Goal: Navigation & Orientation: Find specific page/section

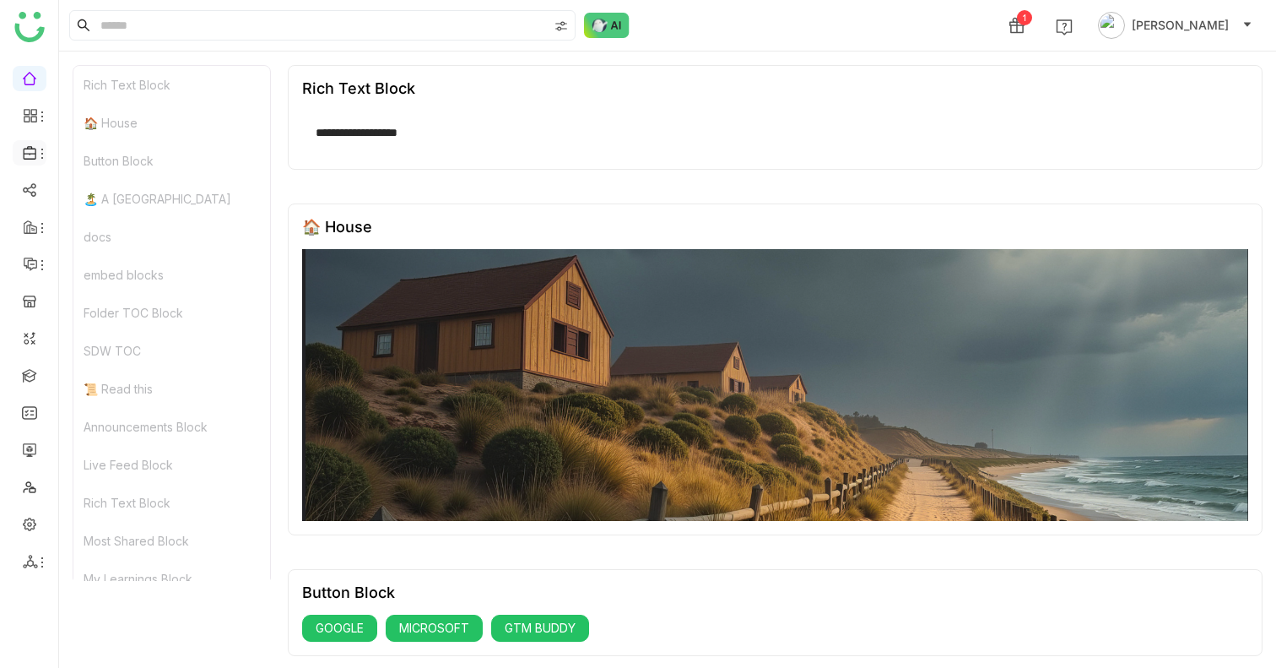
click at [26, 147] on icon at bounding box center [30, 152] width 15 height 15
click at [35, 154] on icon at bounding box center [42, 154] width 14 height 14
click at [122, 244] on link "Library" at bounding box center [117, 250] width 110 height 12
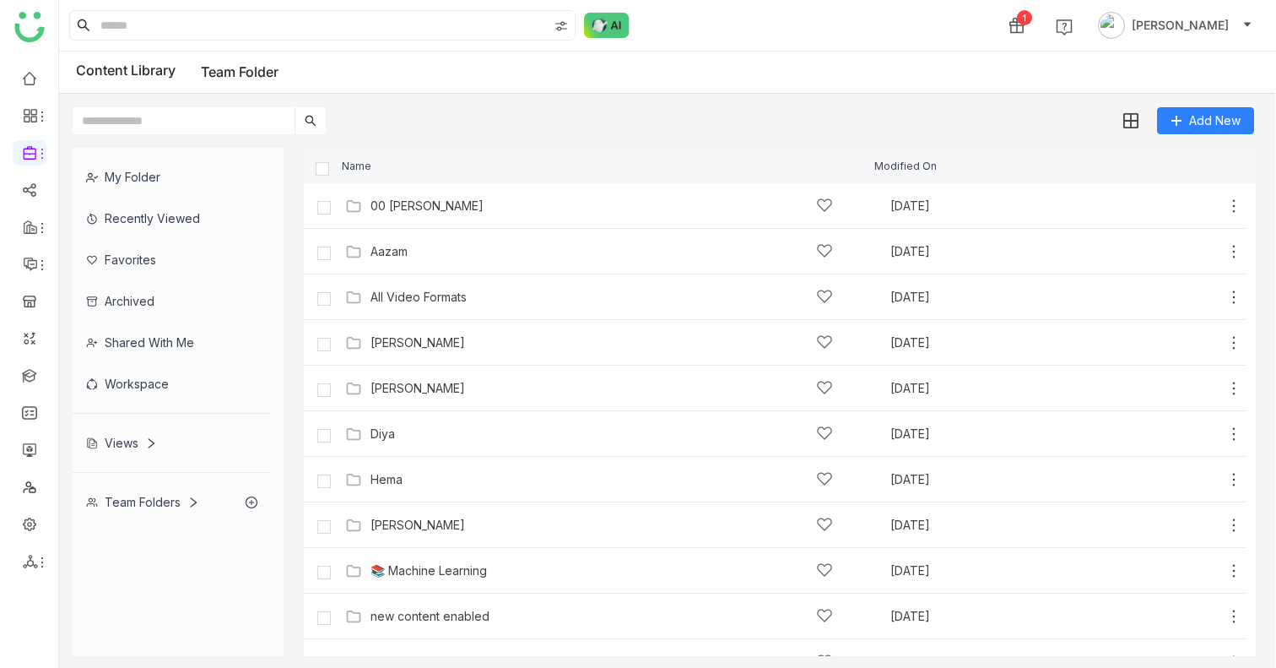
click at [192, 509] on div "Team Folders" at bounding box center [172, 501] width 198 height 41
click at [199, 501] on div "Team Folders" at bounding box center [172, 501] width 198 height 41
click at [194, 501] on icon at bounding box center [194, 502] width 6 height 10
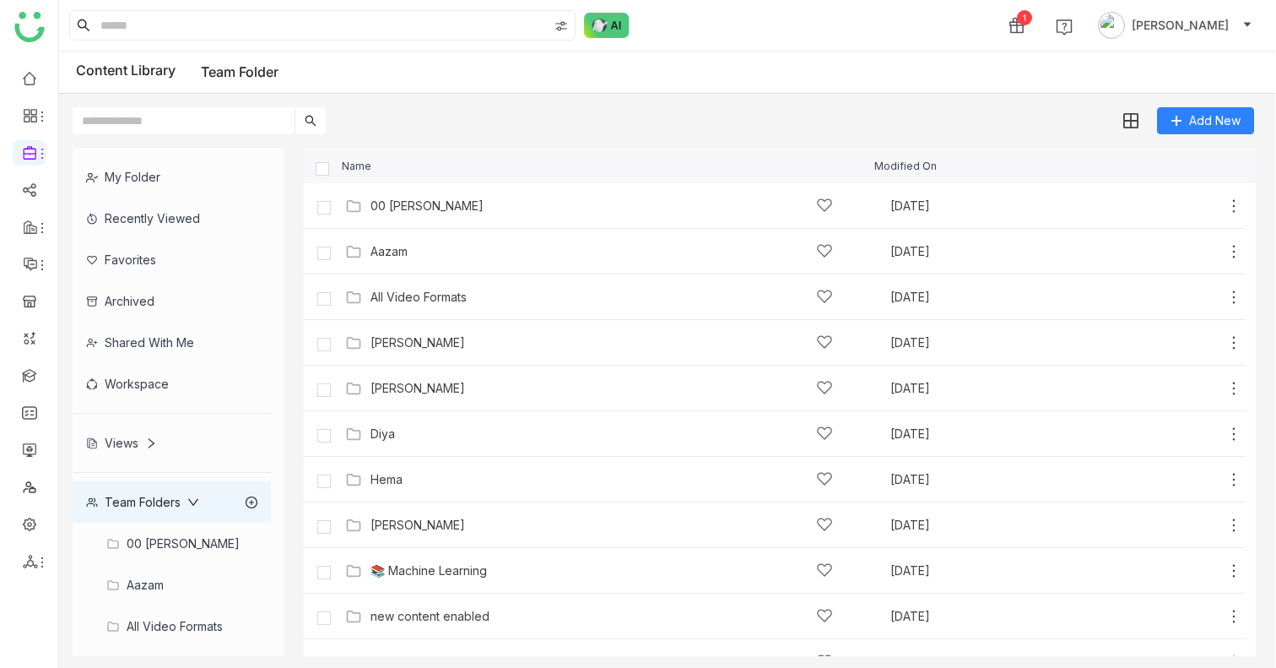
click at [154, 327] on div "Shared with me" at bounding box center [172, 342] width 198 height 41
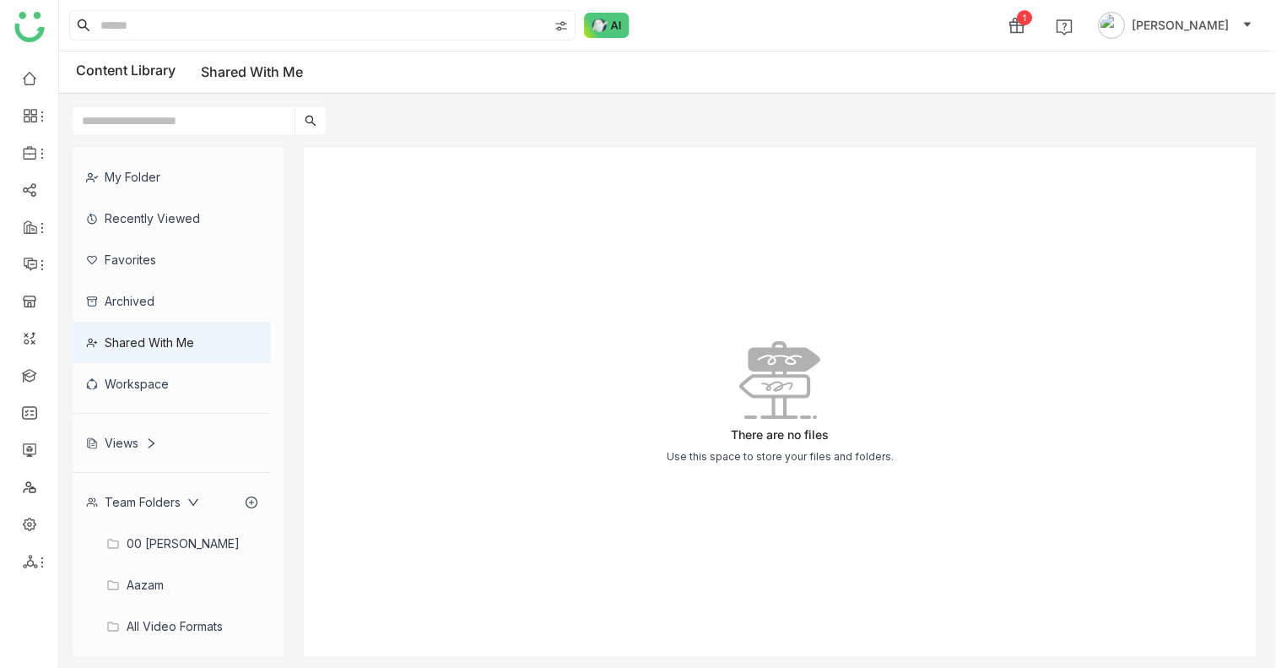
click at [166, 311] on div "Archived" at bounding box center [172, 300] width 198 height 41
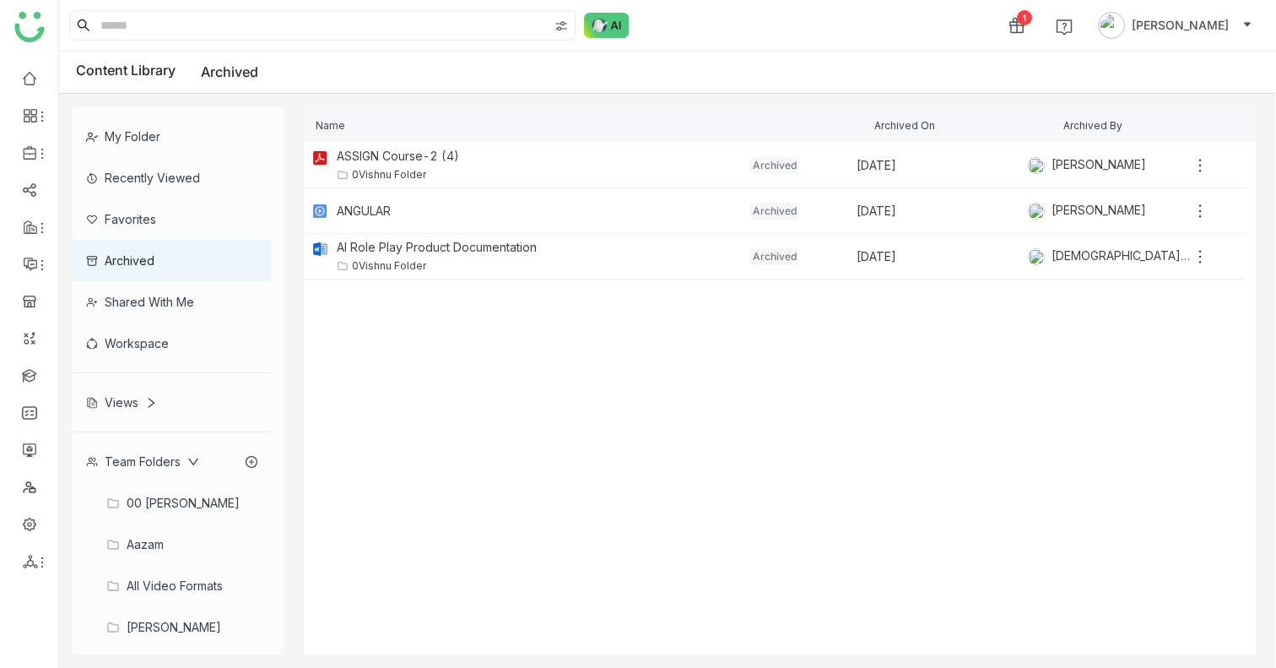
click at [138, 178] on div "Recently Viewed" at bounding box center [172, 177] width 198 height 41
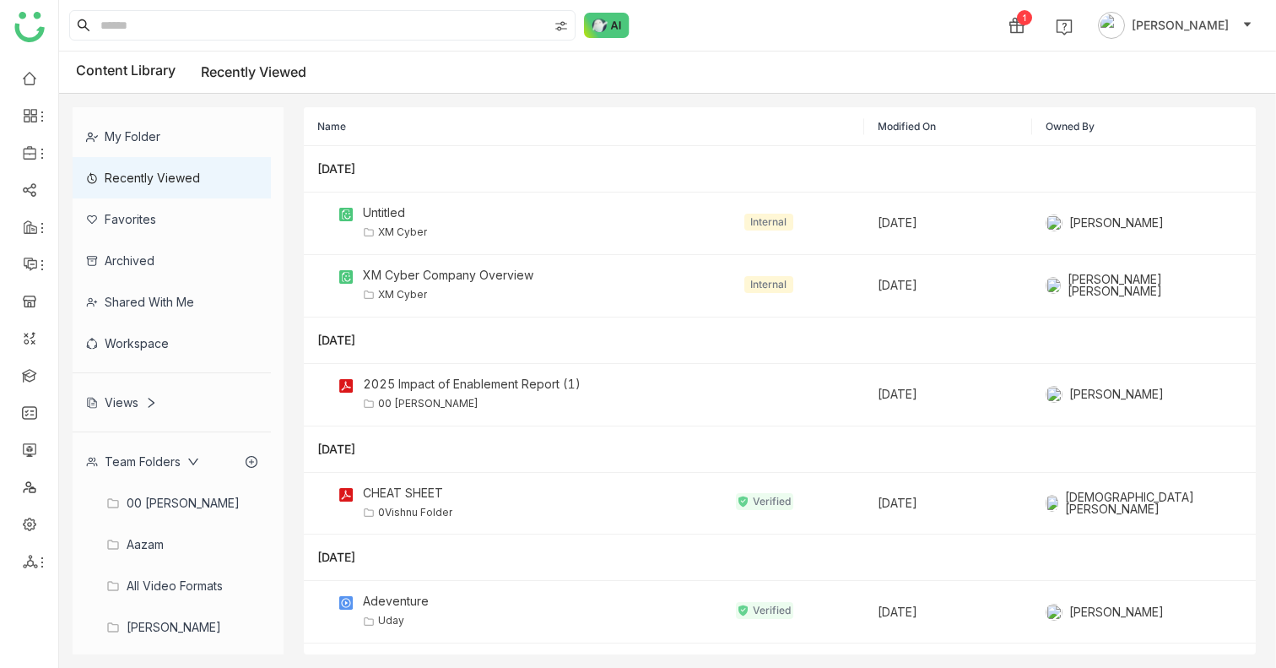
click at [144, 135] on div "My Folder" at bounding box center [172, 136] width 198 height 41
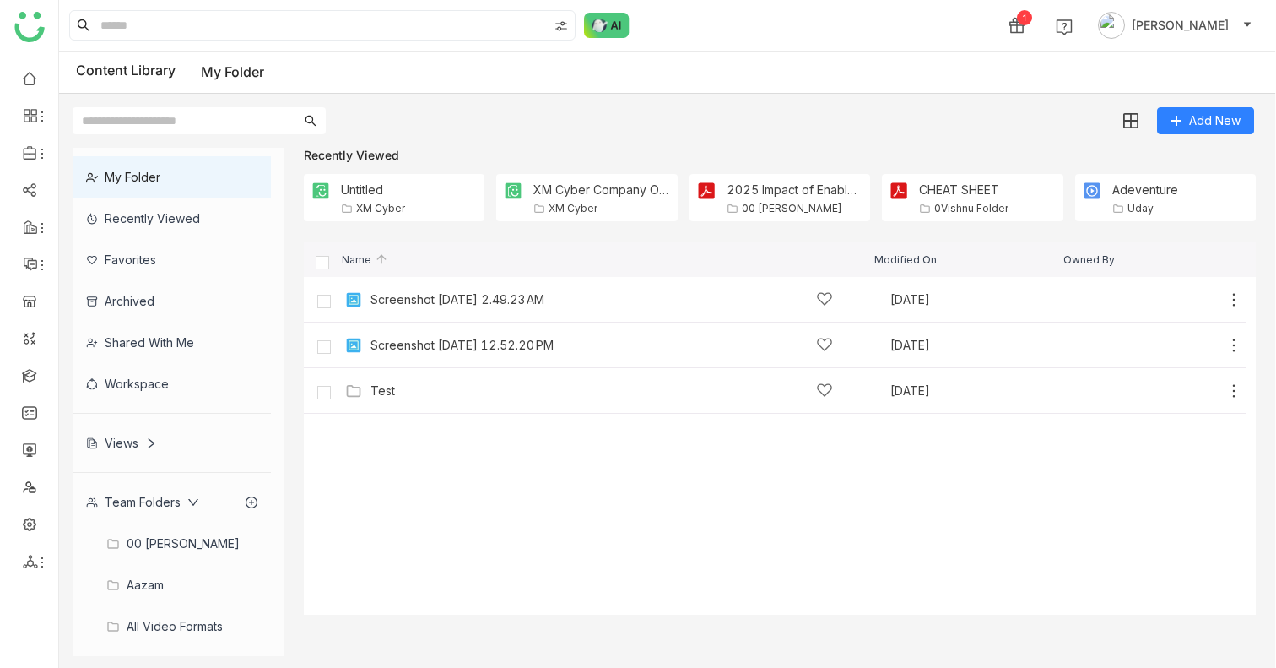
click at [161, 435] on div "Views" at bounding box center [172, 442] width 198 height 41
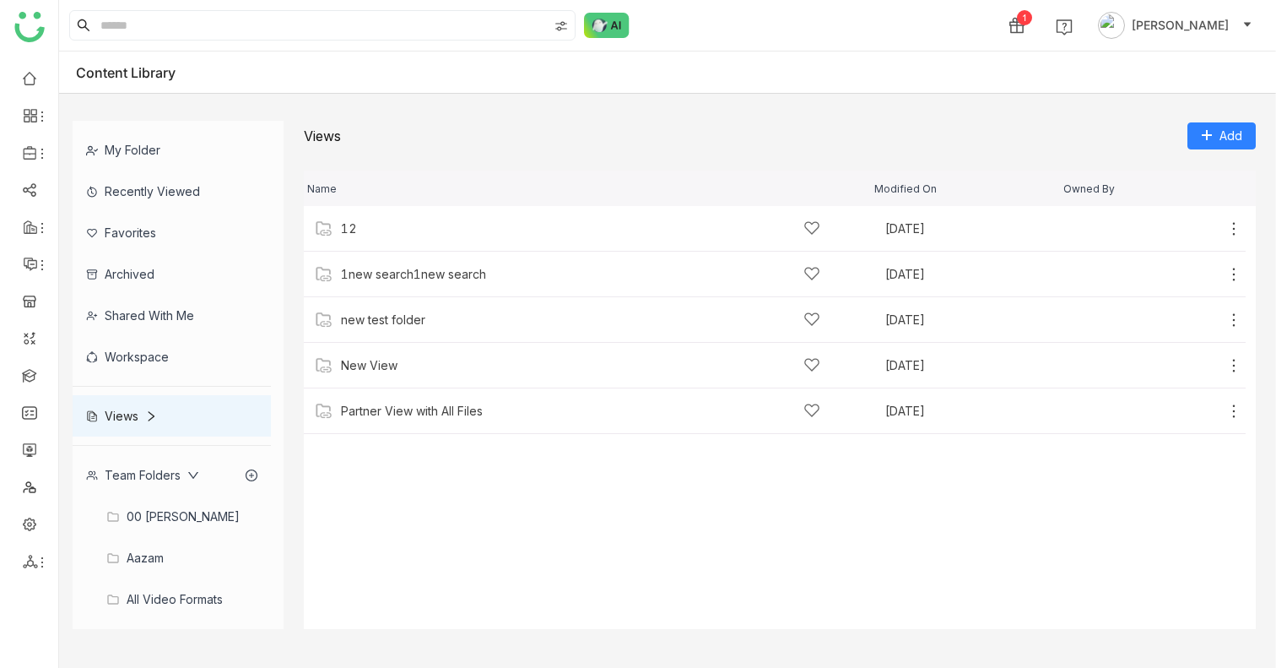
click at [151, 420] on icon at bounding box center [151, 416] width 12 height 12
click at [152, 414] on icon at bounding box center [151, 416] width 12 height 12
click at [187, 485] on div "Team Folders" at bounding box center [172, 474] width 198 height 41
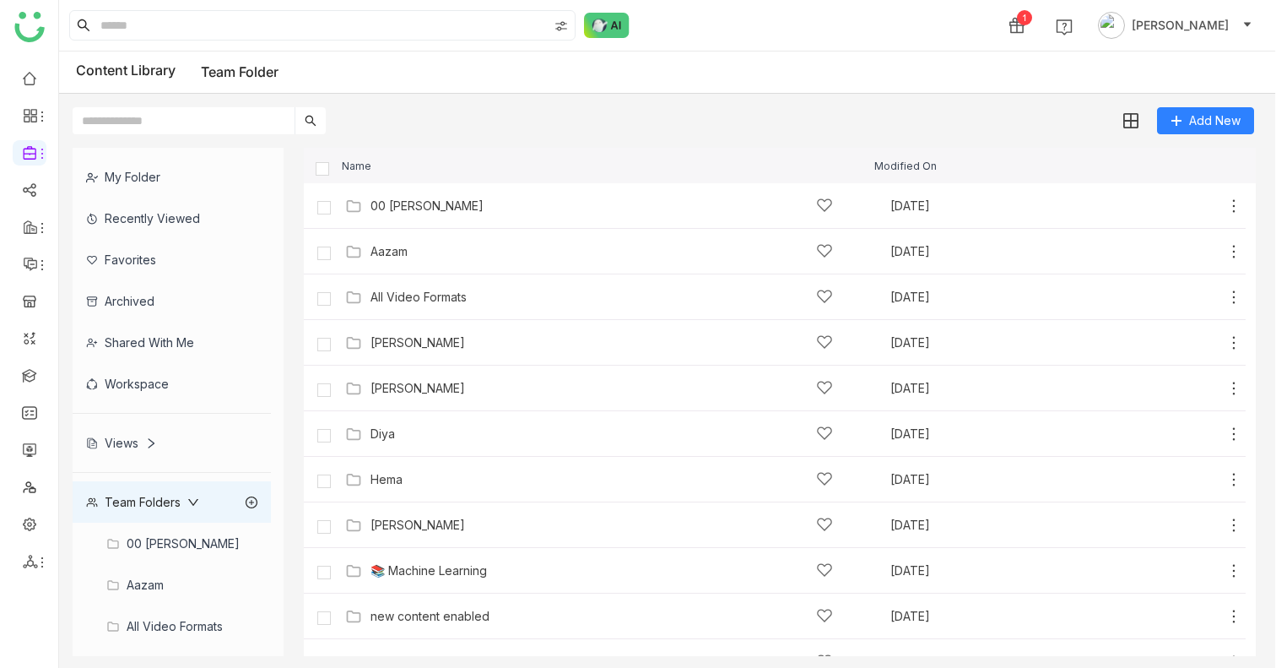
click at [141, 382] on div "Workspace" at bounding box center [172, 383] width 198 height 41
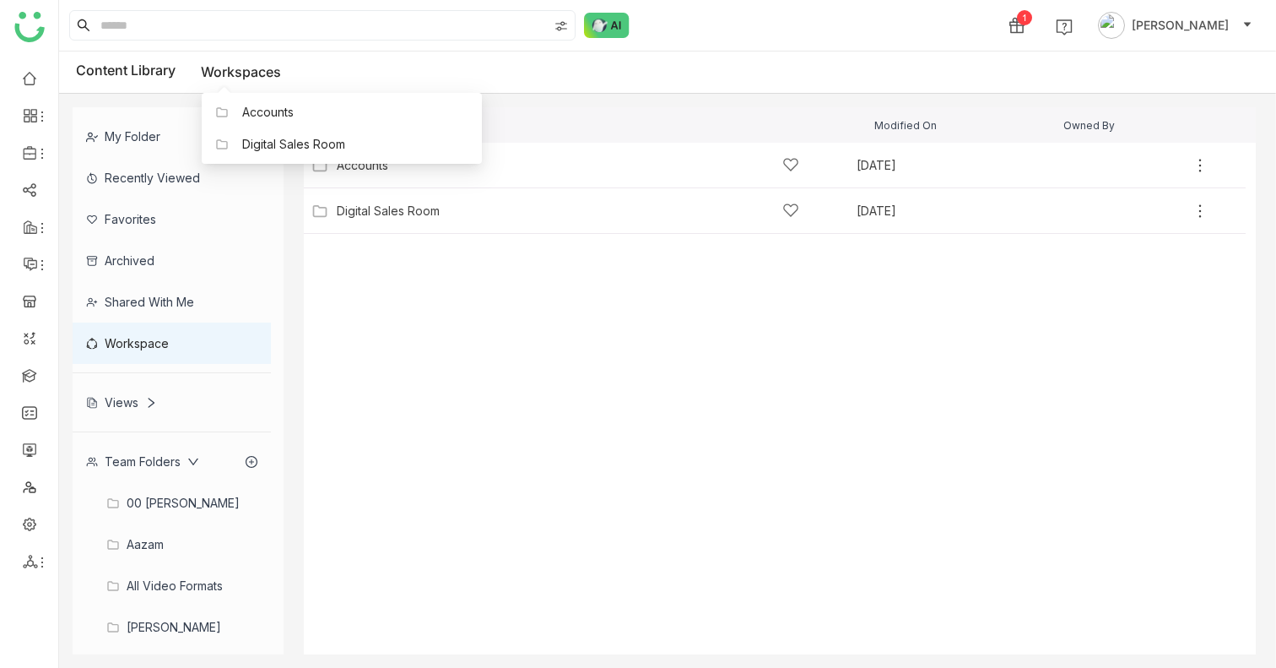
click at [210, 65] on link "Workspaces" at bounding box center [241, 71] width 80 height 17
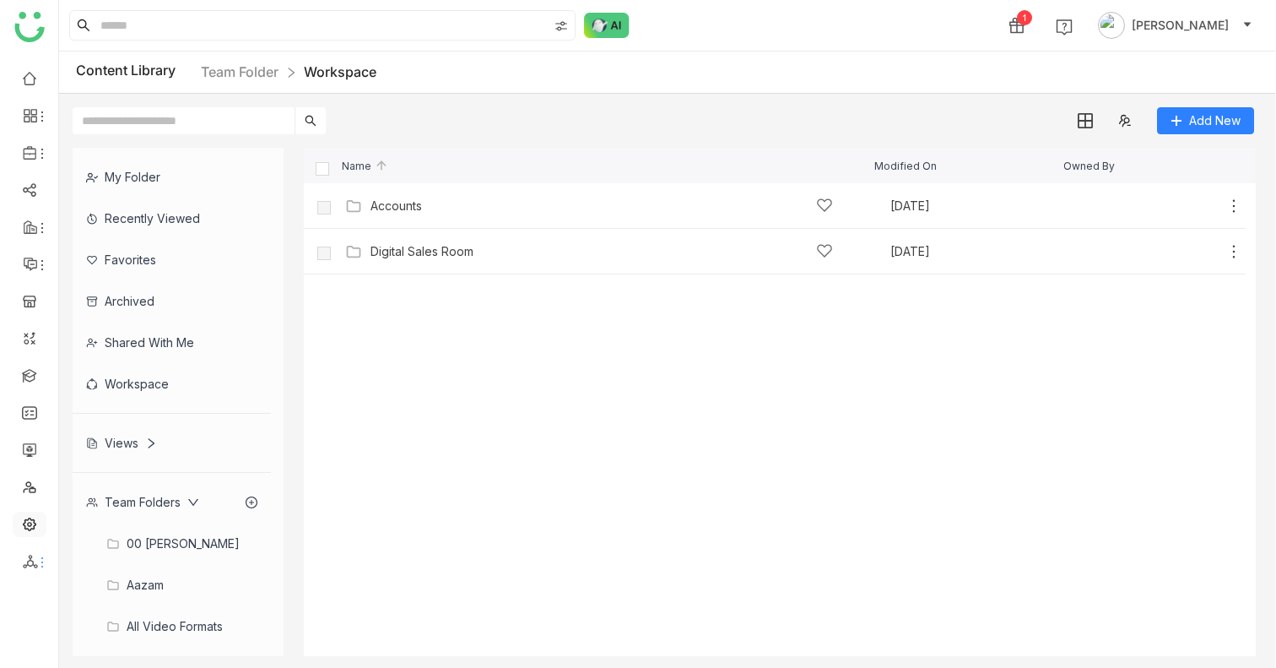
click at [25, 530] on link at bounding box center [29, 523] width 15 height 14
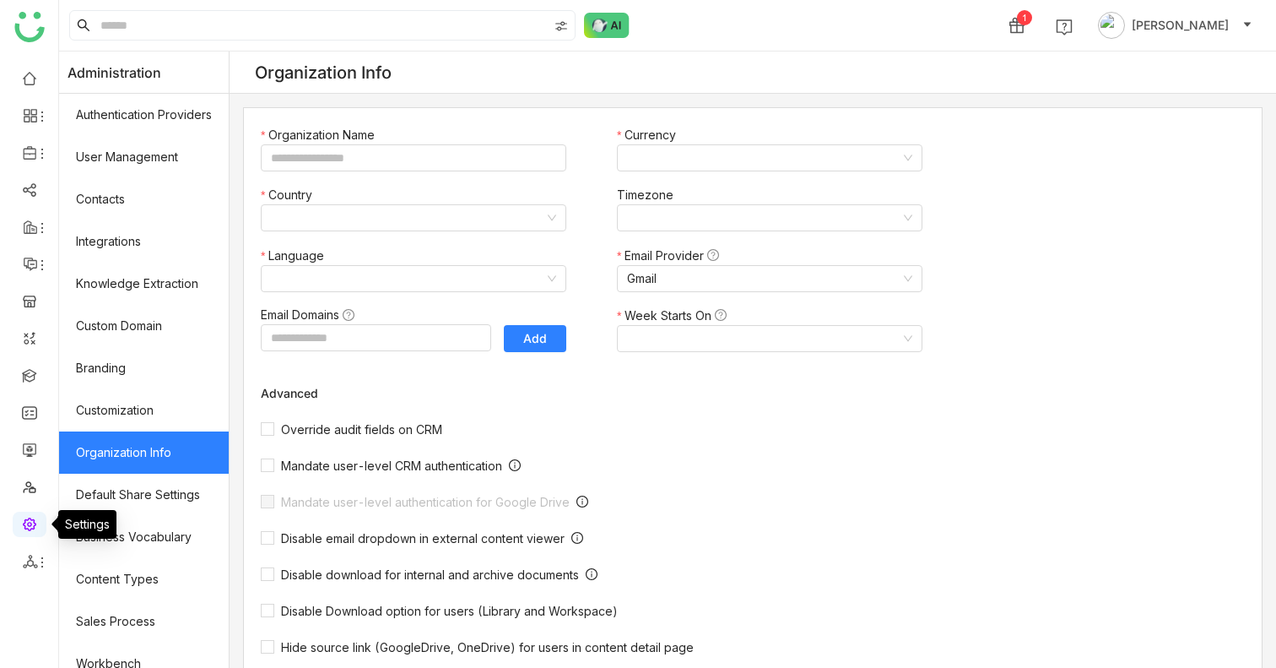
type input "*******"
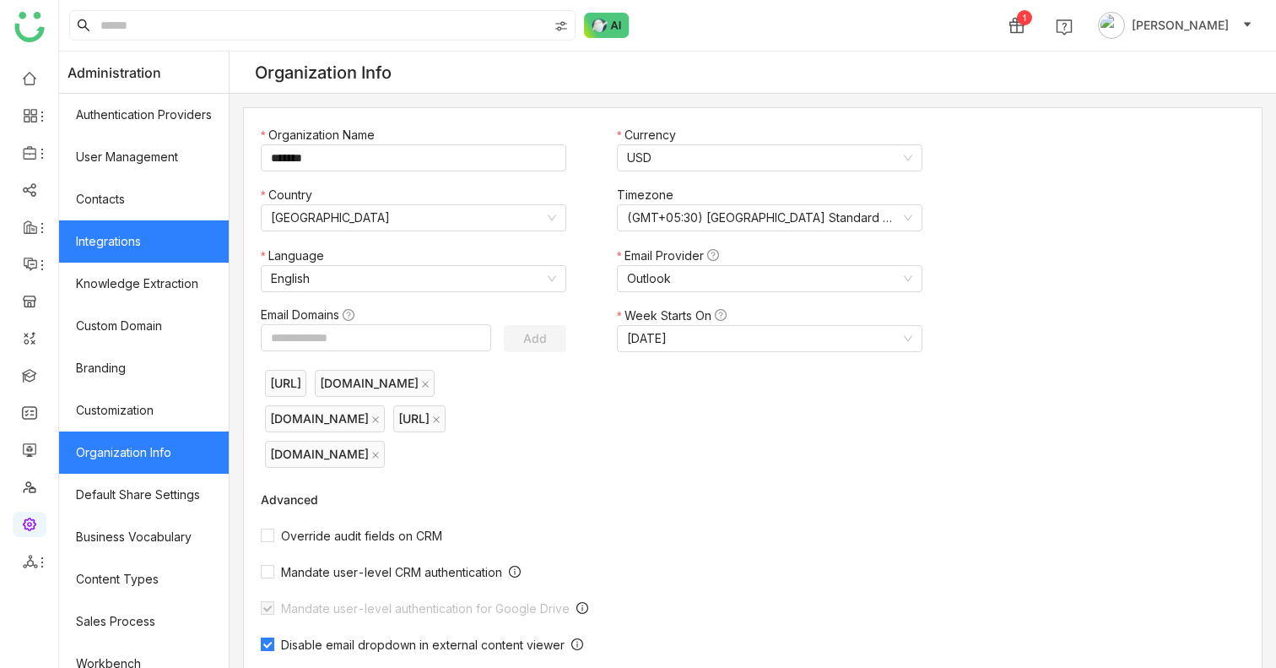
click at [121, 241] on link "Integrations" at bounding box center [144, 241] width 170 height 42
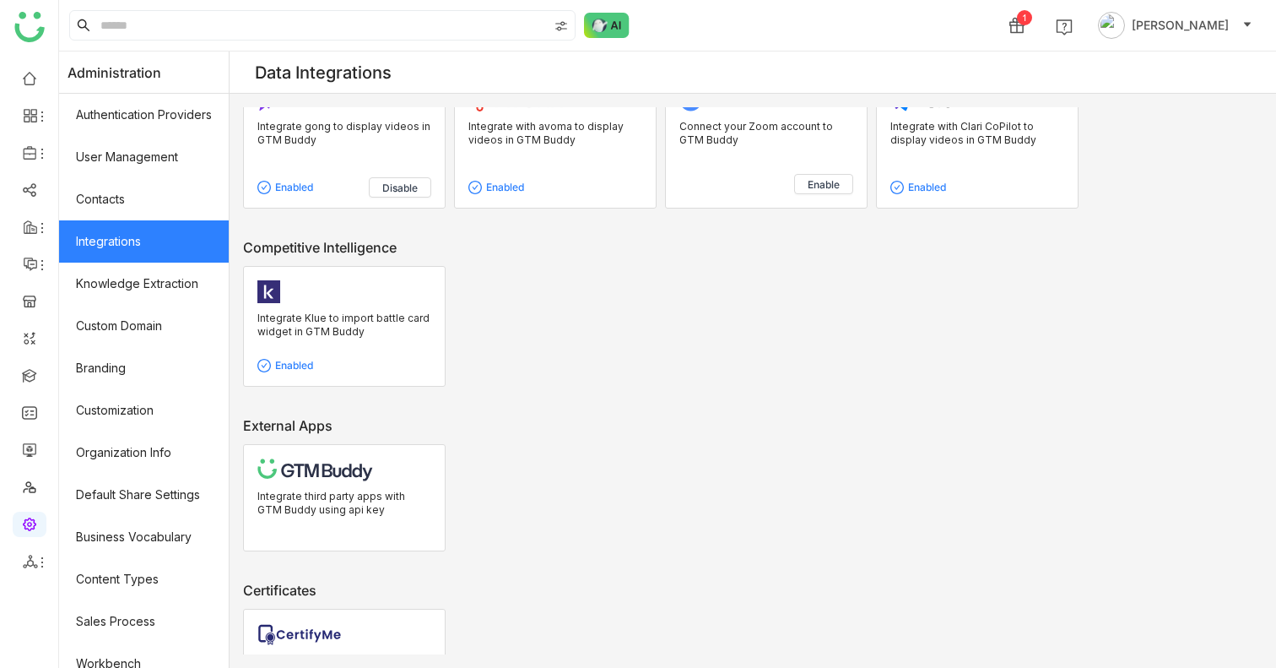
scroll to position [1117, 0]
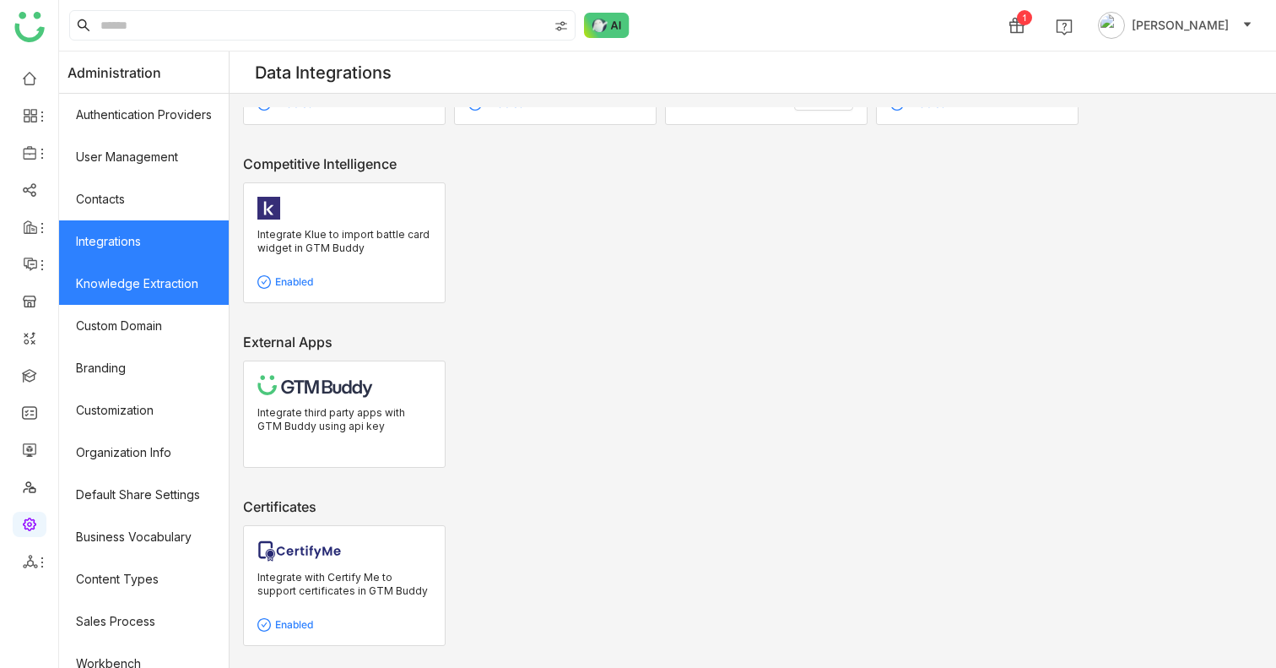
click at [134, 284] on link "Knowledge Extraction" at bounding box center [144, 284] width 170 height 42
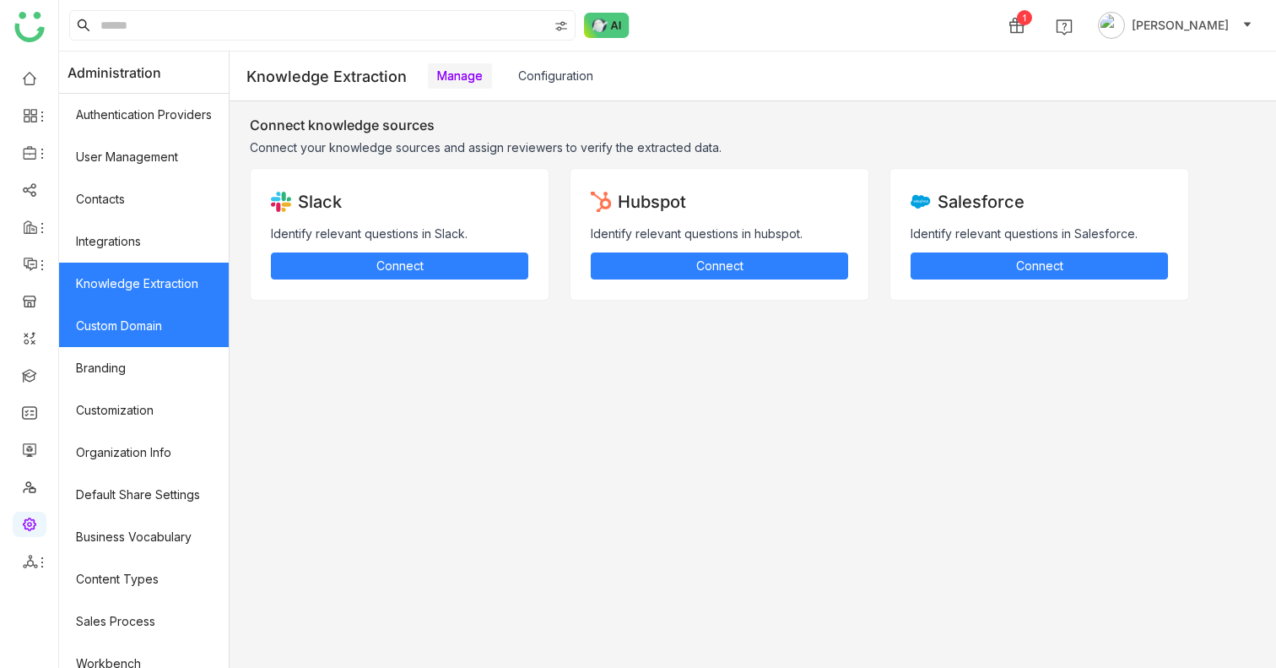
click at [128, 324] on link "Custom Domain" at bounding box center [144, 326] width 170 height 42
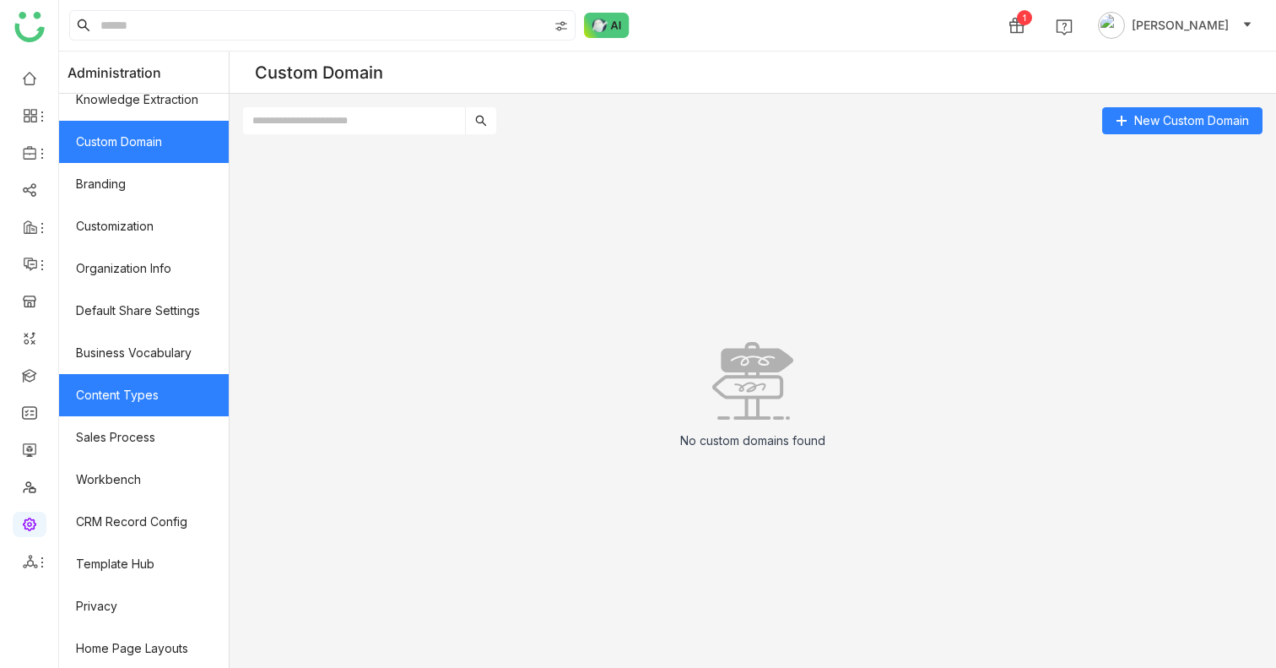
scroll to position [186, 0]
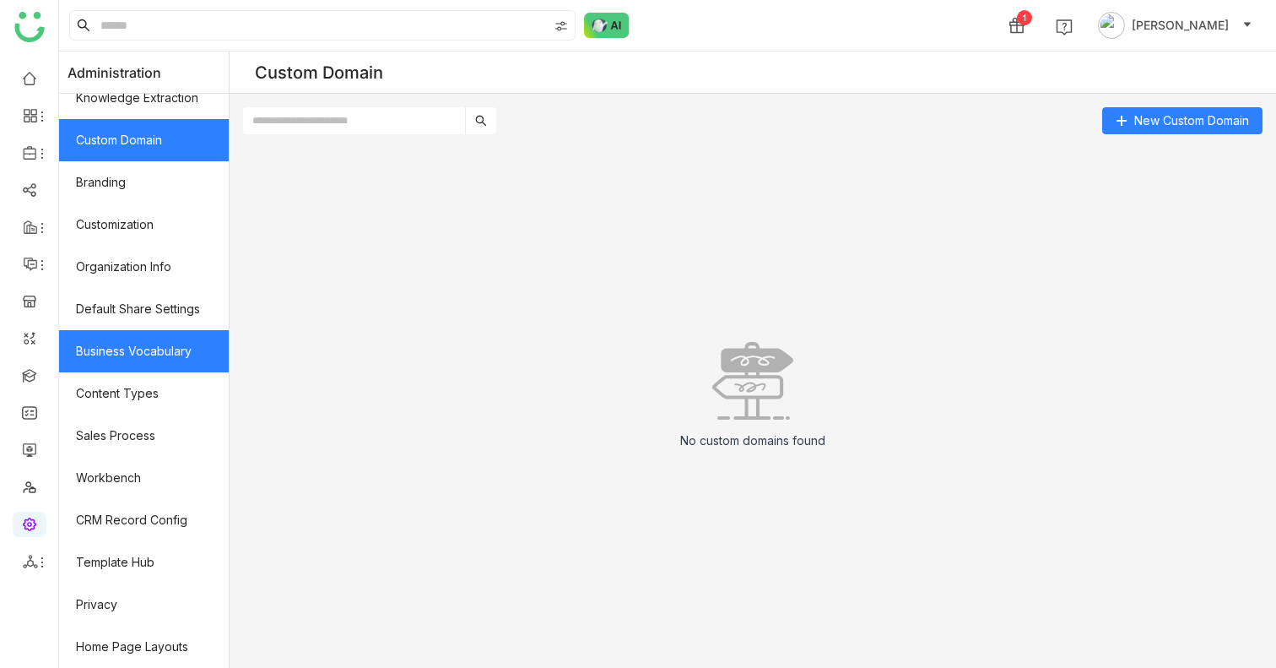
click at [168, 358] on link "Business Vocabulary" at bounding box center [144, 351] width 170 height 42
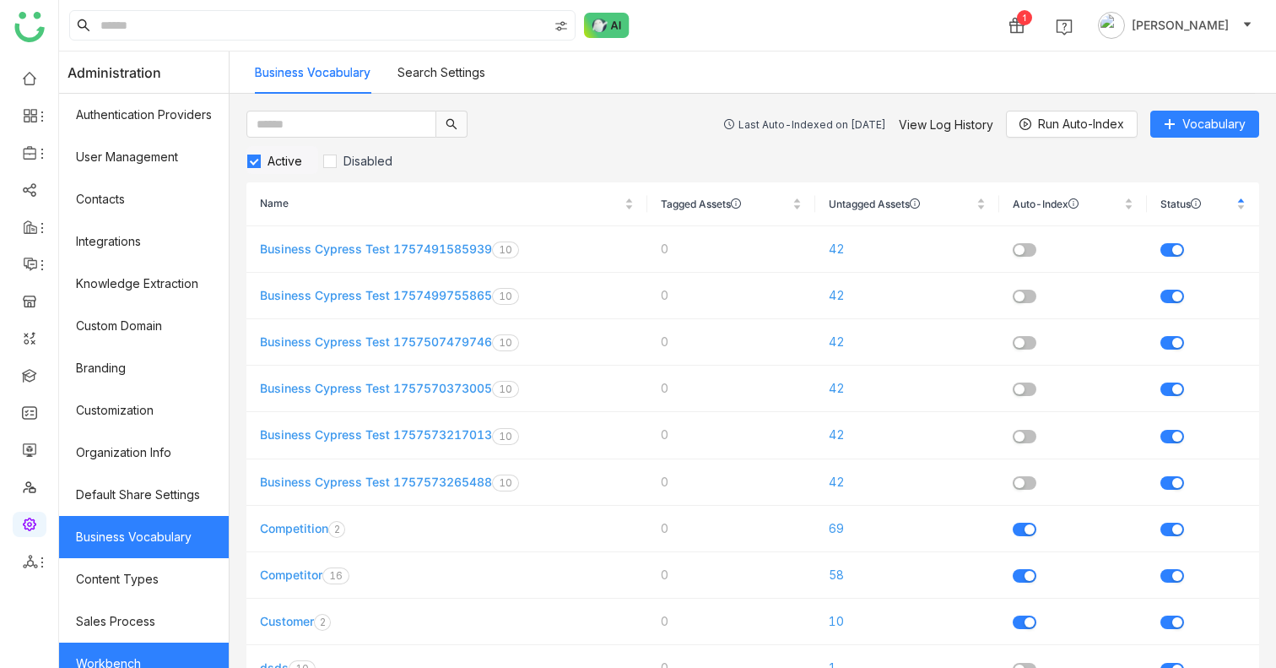
scroll to position [228, 0]
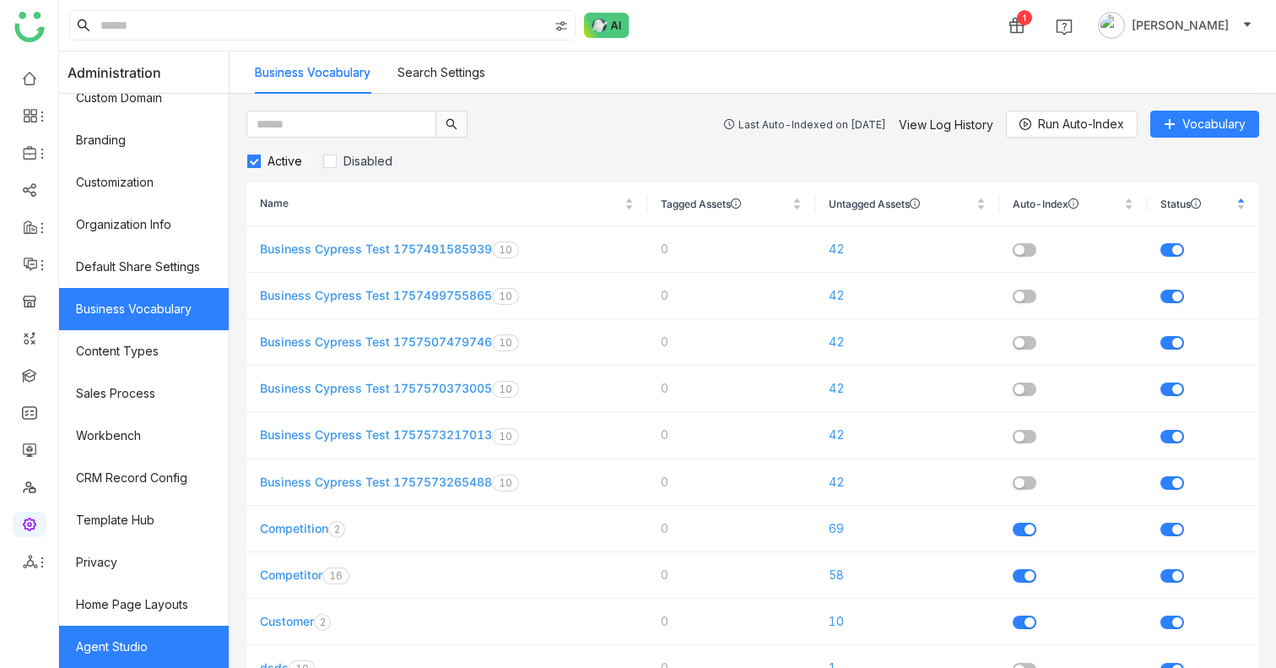
click at [130, 642] on link "Agent Studio" at bounding box center [144, 647] width 170 height 42
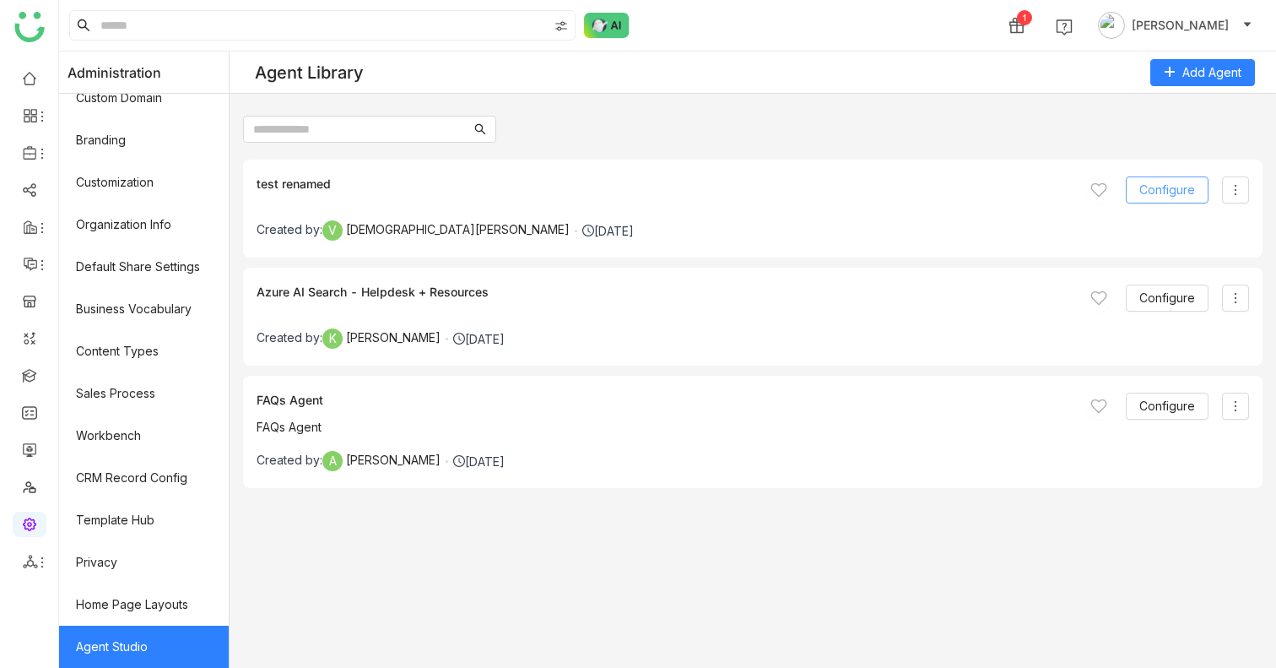
click at [1165, 181] on span "Configure" at bounding box center [1168, 190] width 56 height 19
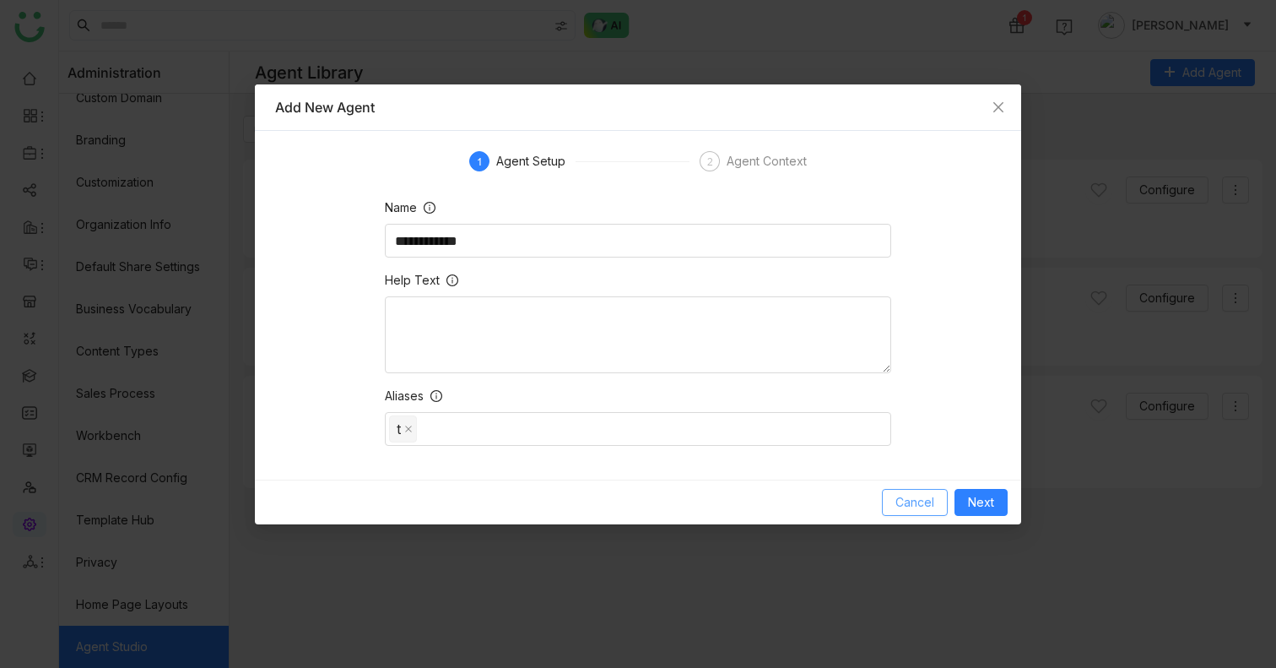
click at [929, 498] on span "Cancel" at bounding box center [915, 502] width 39 height 19
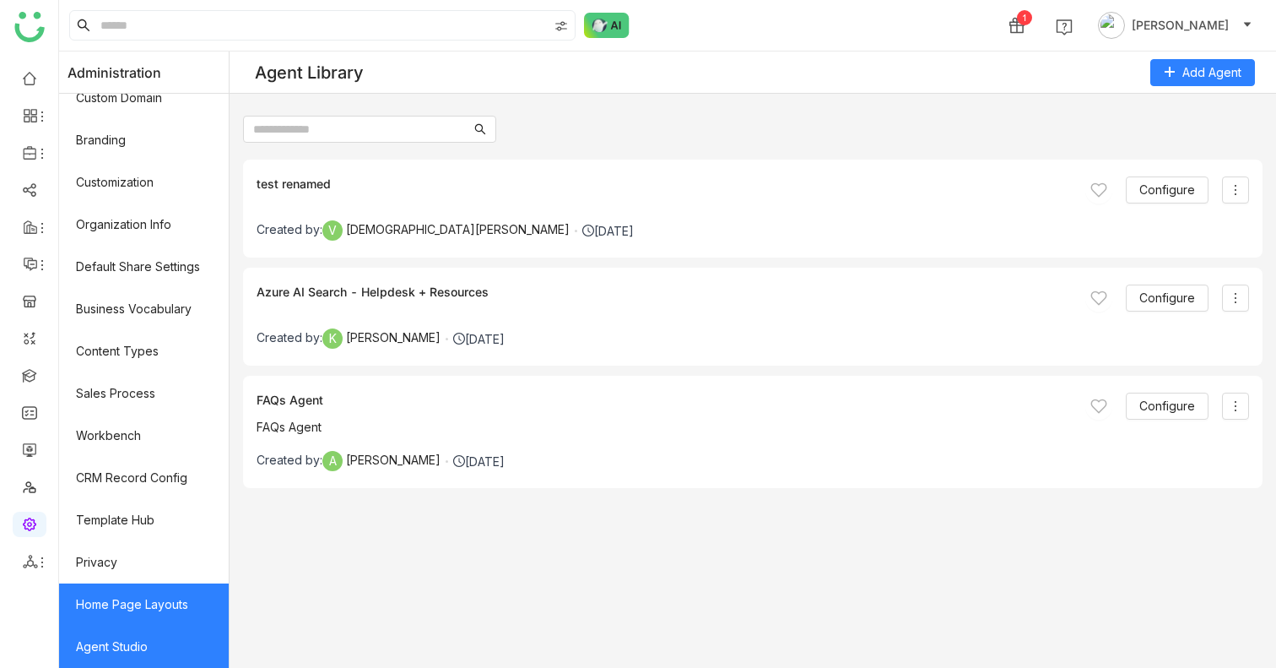
click at [151, 604] on link "Home Page Layouts" at bounding box center [144, 604] width 170 height 42
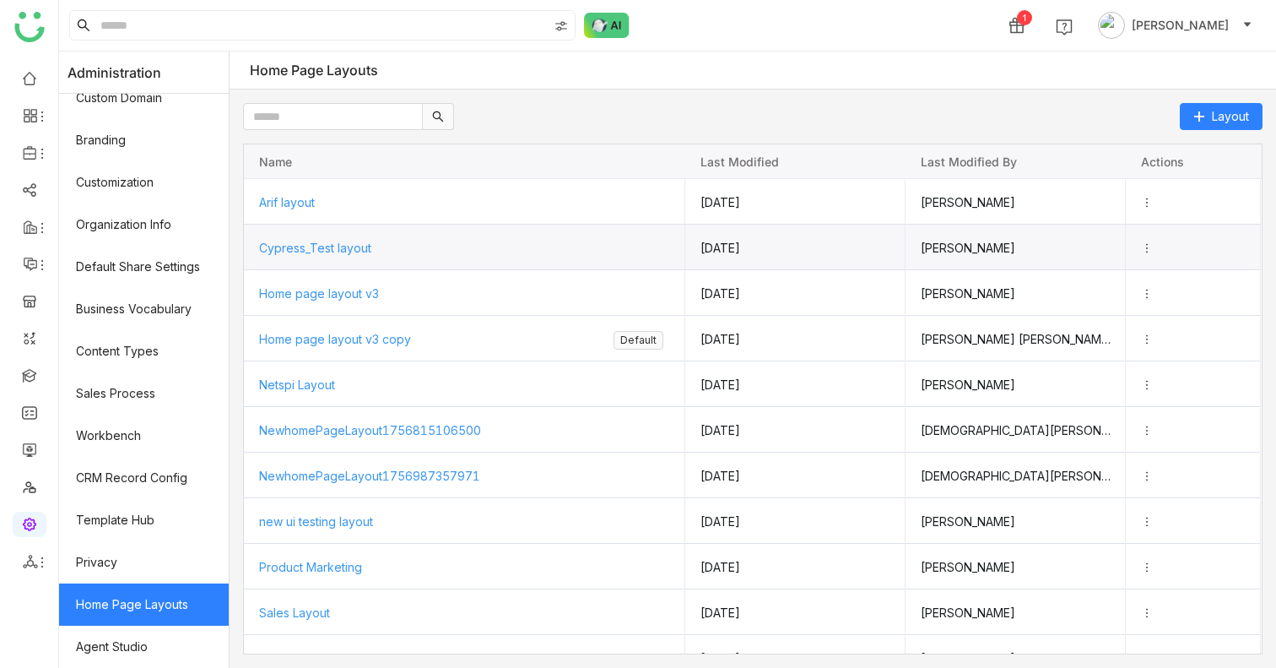
click at [354, 253] on div "Cypress_Test layout" at bounding box center [464, 247] width 411 height 45
click at [348, 241] on span "Cypress_Test layout" at bounding box center [314, 247] width 112 height 14
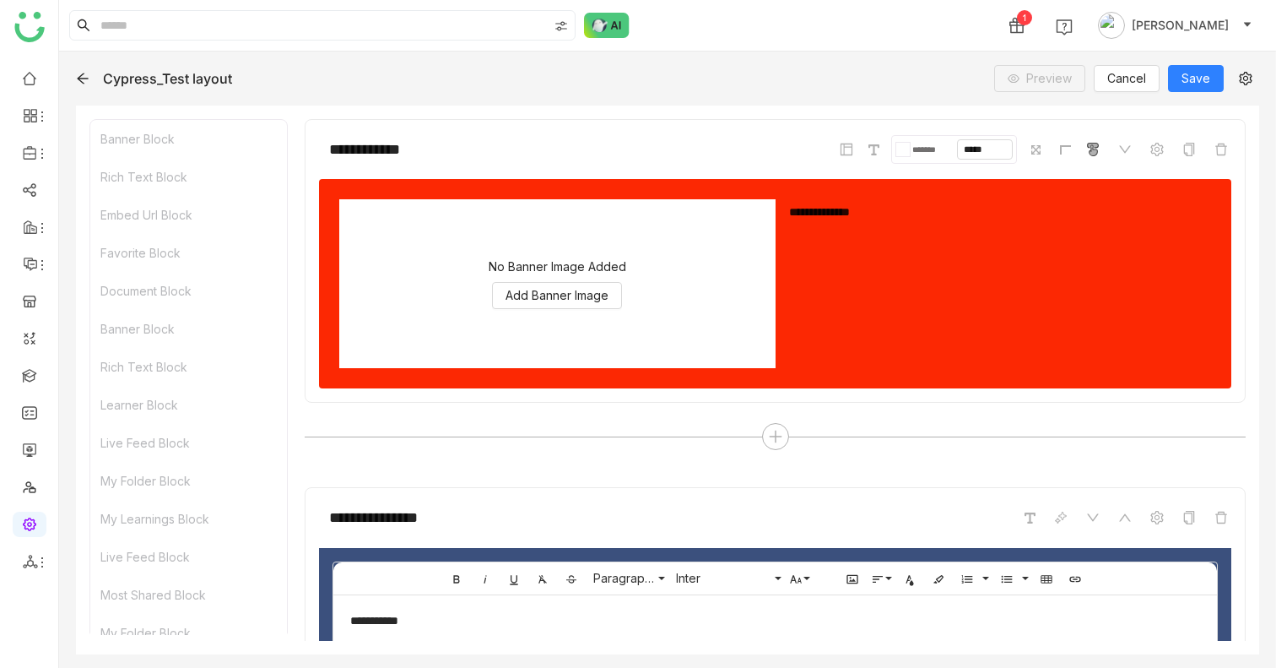
click at [72, 77] on div "**********" at bounding box center [667, 359] width 1217 height 616
click at [79, 77] on icon at bounding box center [82, 78] width 11 height 11
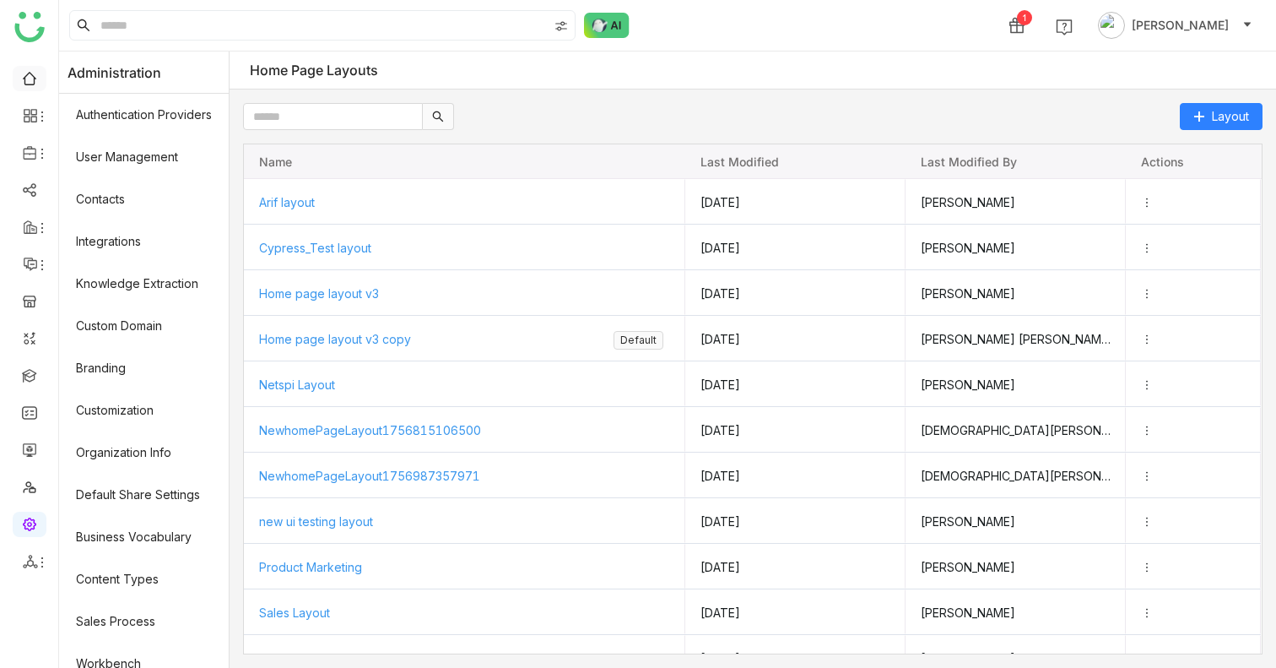
click at [29, 84] on link at bounding box center [29, 77] width 15 height 14
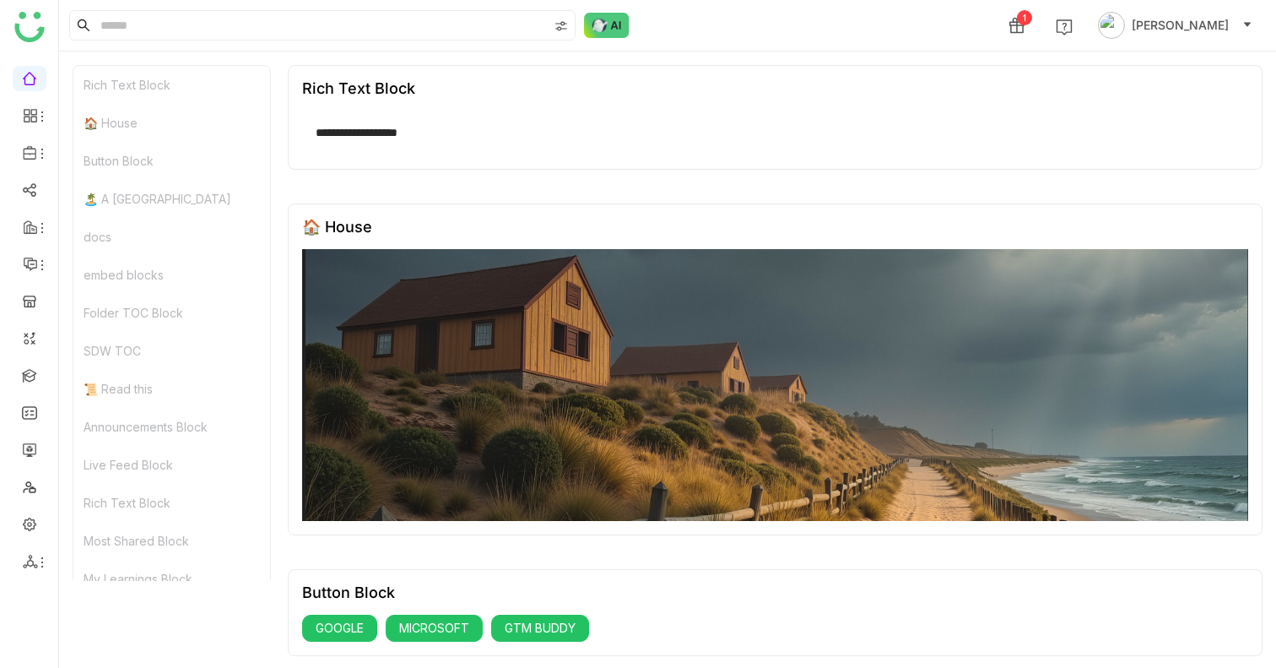
click at [354, 288] on img at bounding box center [775, 385] width 946 height 272
